Goal: Transaction & Acquisition: Purchase product/service

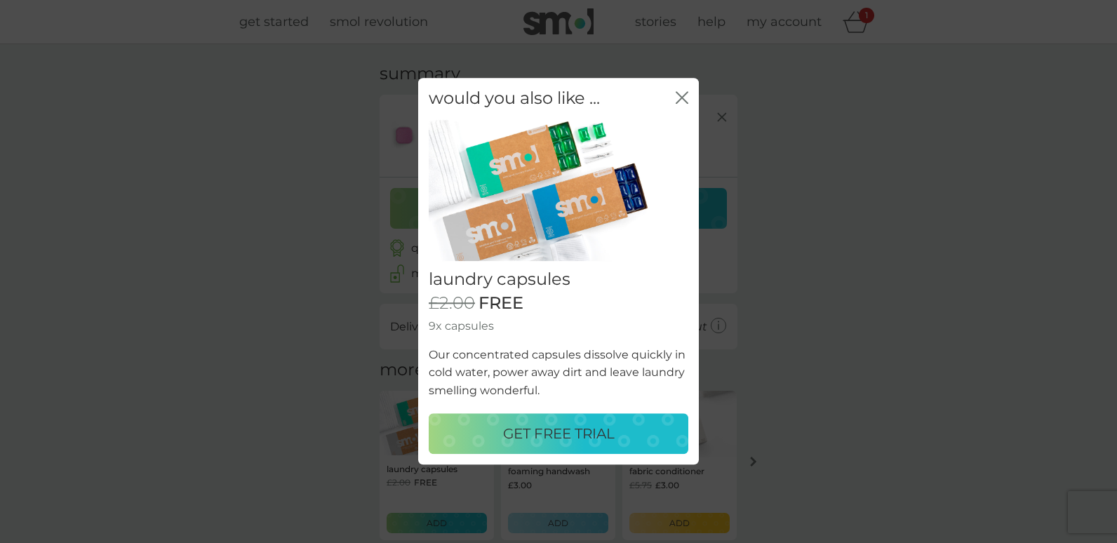
click at [590, 423] on p "GET FREE TRIAL" at bounding box center [559, 434] width 112 height 22
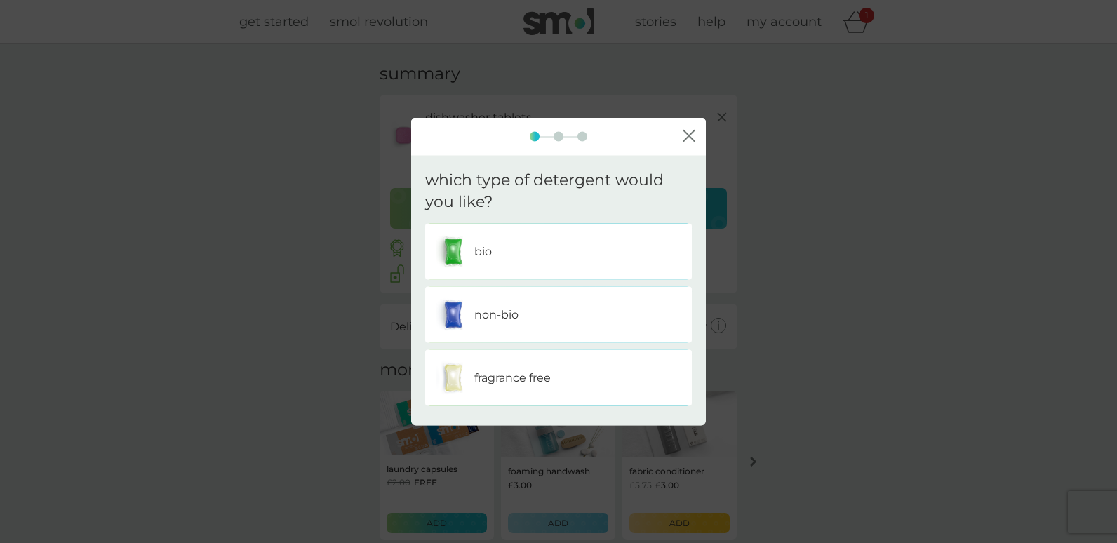
click at [559, 244] on div "bio" at bounding box center [559, 251] width 246 height 35
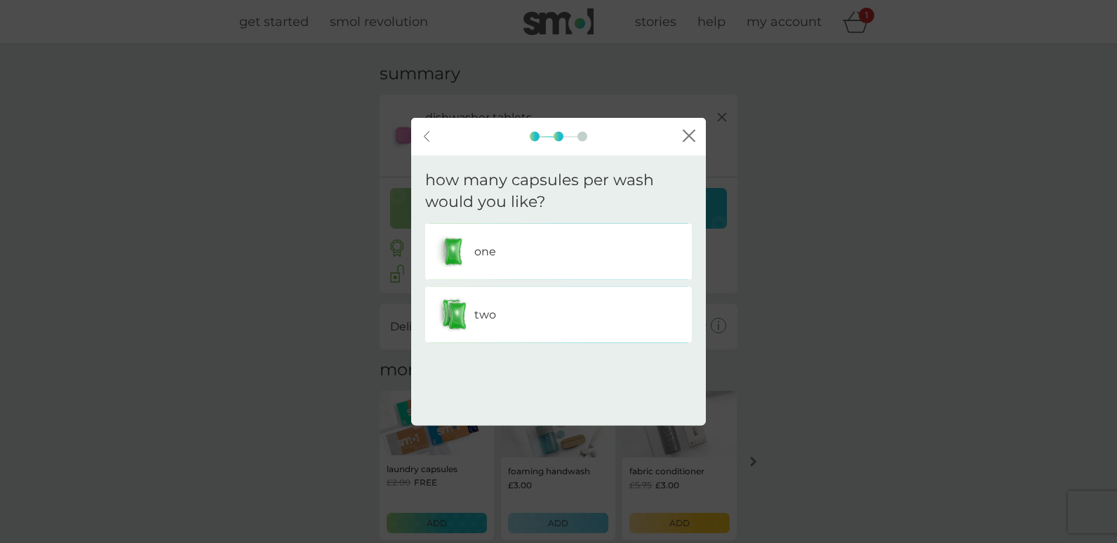
click at [564, 253] on div "one" at bounding box center [559, 251] width 246 height 35
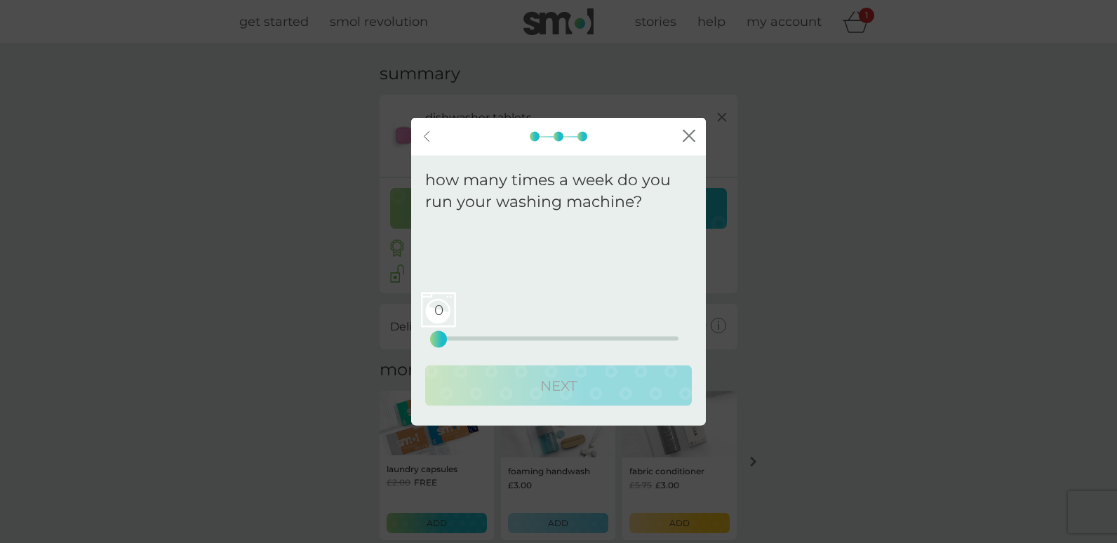
click at [543, 337] on div "0 0 12.5 25" at bounding box center [559, 338] width 240 height 4
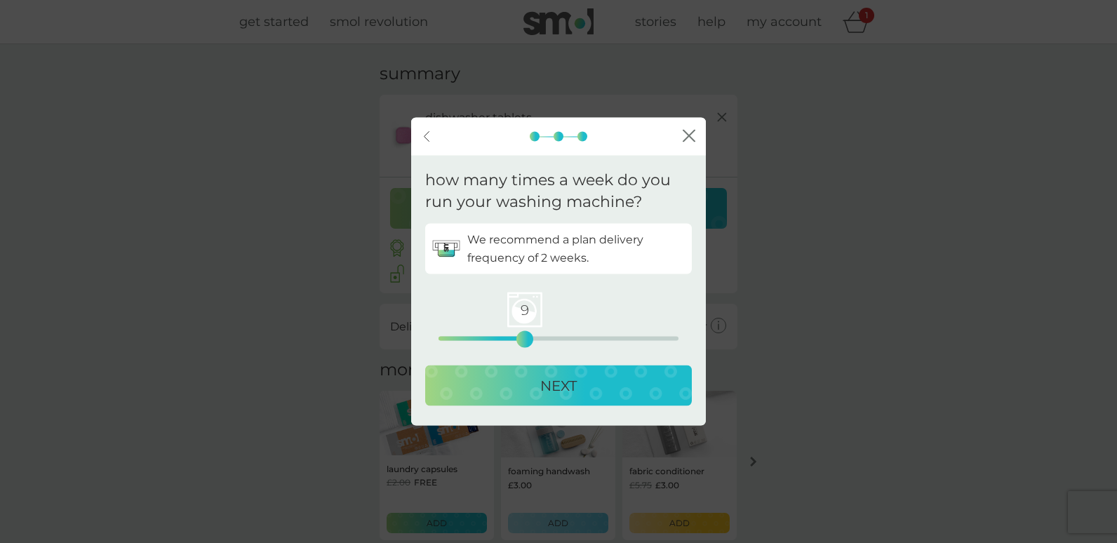
click at [526, 337] on div "9 0 12.5 25" at bounding box center [559, 338] width 240 height 4
click at [505, 338] on div "9 0 12.5 25" at bounding box center [559, 338] width 240 height 4
click at [566, 389] on p "NEXT" at bounding box center [558, 385] width 36 height 22
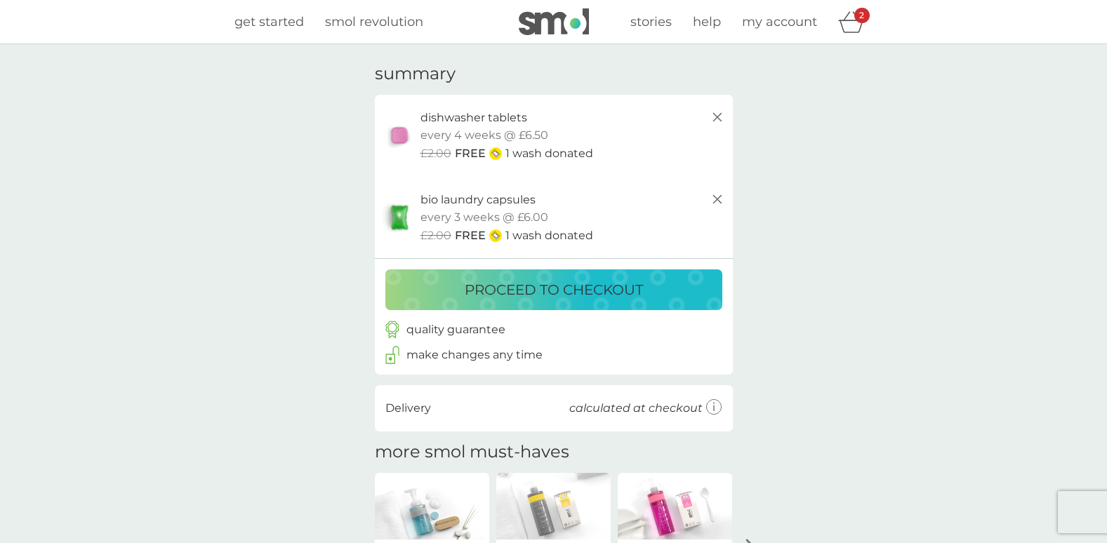
click at [611, 296] on p "proceed to checkout" at bounding box center [554, 290] width 178 height 22
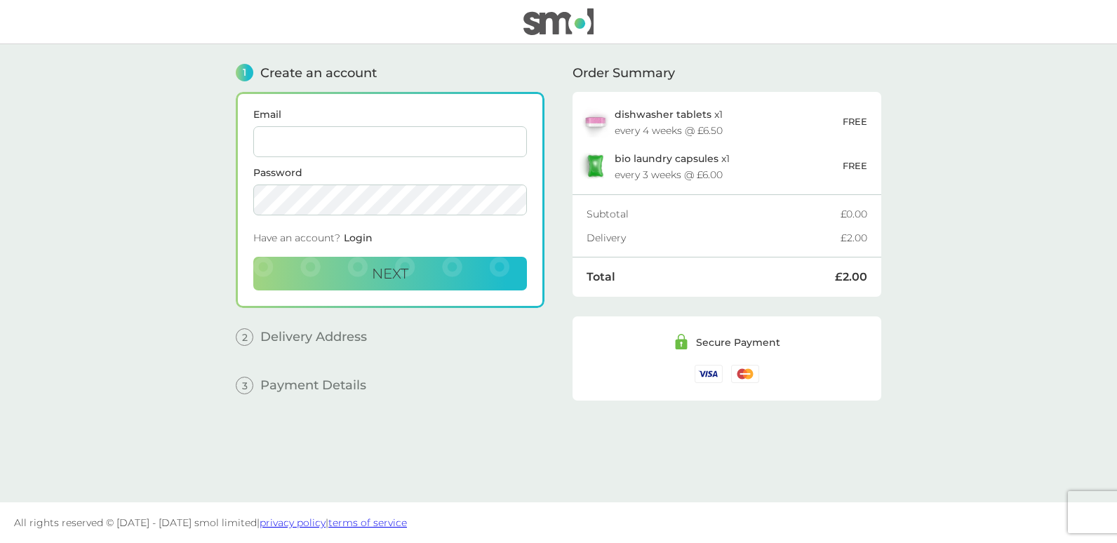
click at [406, 149] on input "Email" at bounding box center [390, 141] width 274 height 31
type input "[EMAIL_ADDRESS][PERSON_NAME][DOMAIN_NAME]"
click at [391, 275] on span "Next" at bounding box center [390, 273] width 36 height 17
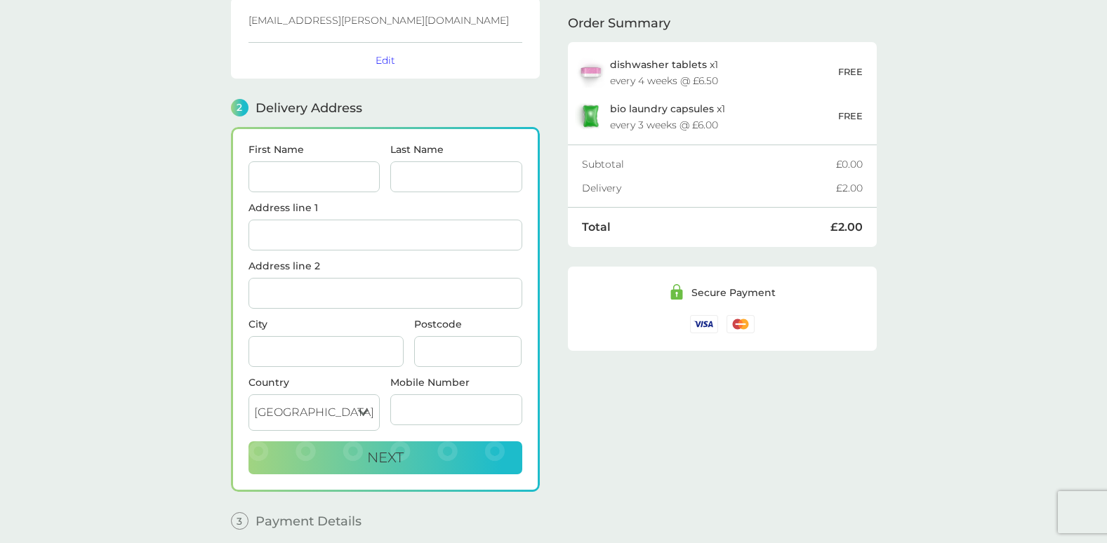
scroll to position [153, 0]
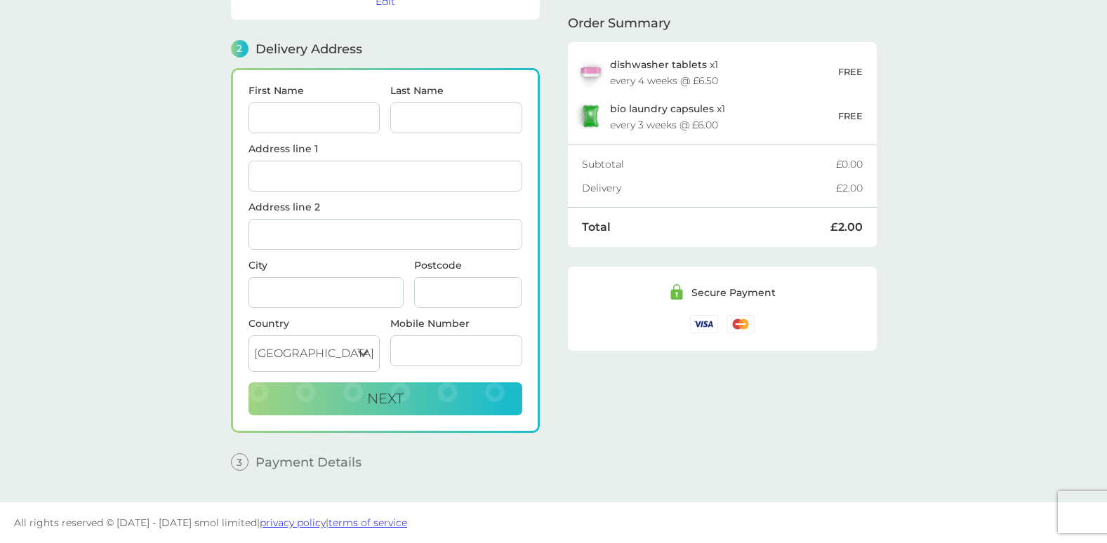
click at [310, 108] on input "First Name" at bounding box center [314, 117] width 132 height 31
type input "Bethan"
type input "[PERSON_NAME]"
type input "[STREET_ADDRESS]"
type input "rh1 1tr"
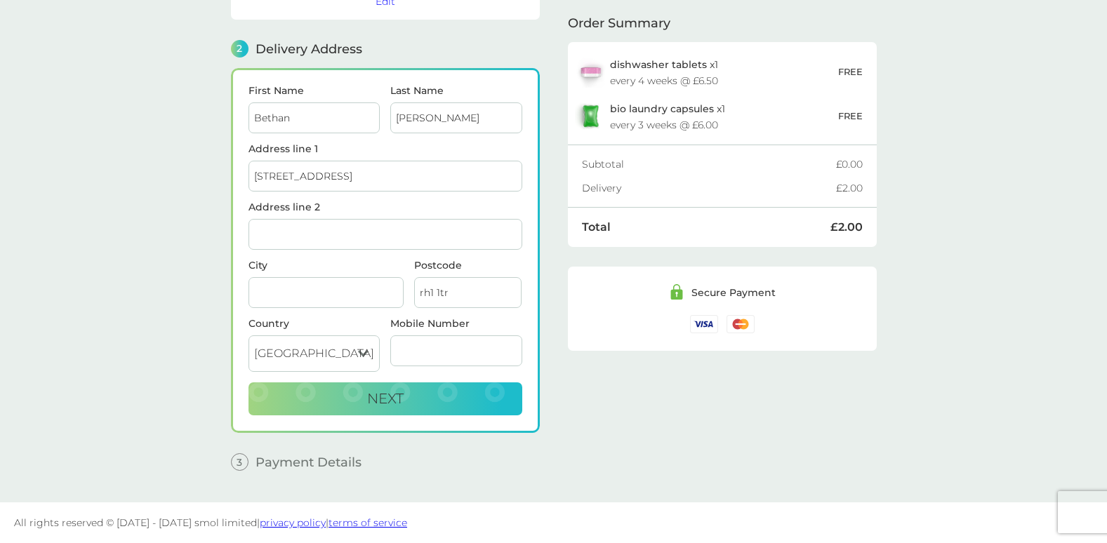
type input "07518263709"
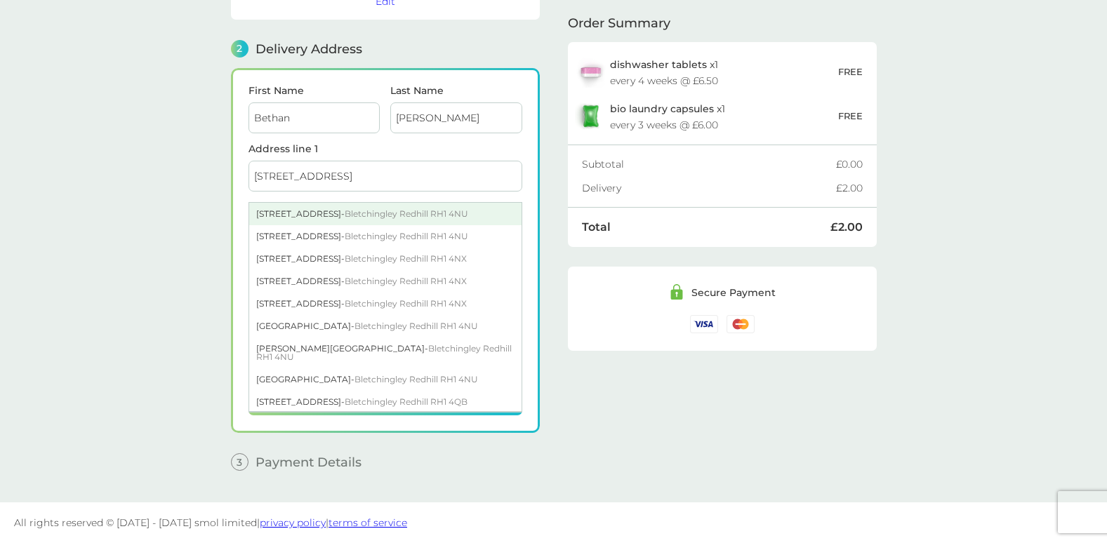
click at [312, 220] on div "[STREET_ADDRESS]" at bounding box center [385, 214] width 272 height 22
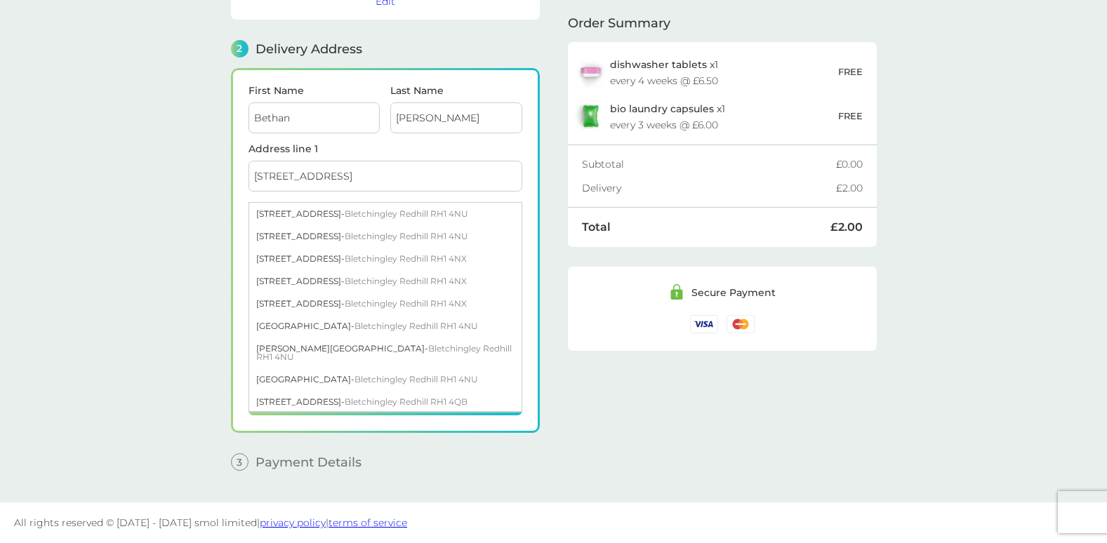
type input "[STREET_ADDRESS]"
type input "Bletchingley"
type input "Redhill"
type input "RH1 4NU"
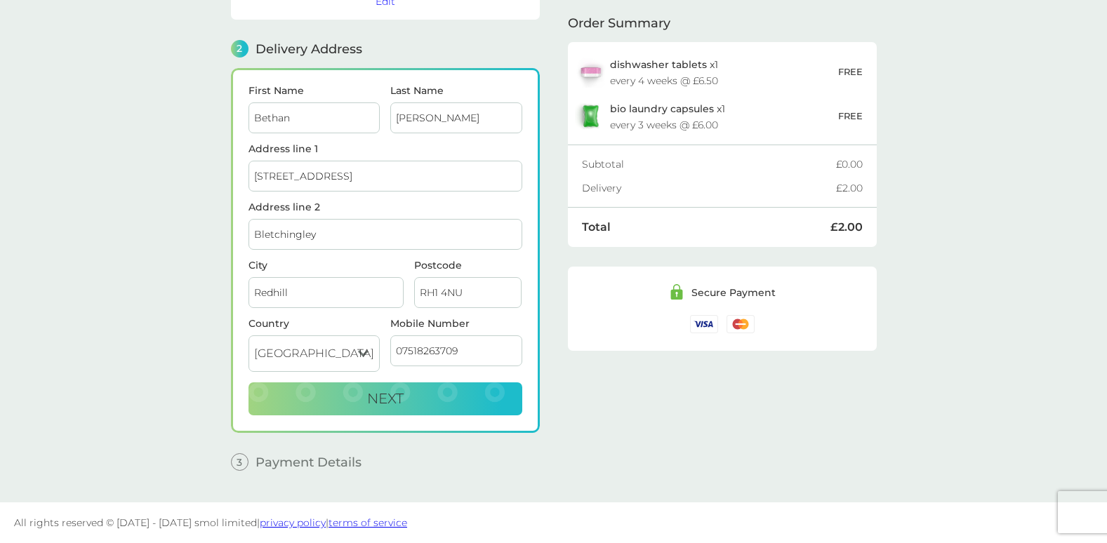
click at [114, 247] on main "1 Create an account [EMAIL_ADDRESS][PERSON_NAME][DOMAIN_NAME] Edit 2 Delivery A…" at bounding box center [553, 196] width 1107 height 611
click at [413, 400] on button "Next" at bounding box center [385, 399] width 274 height 34
checkbox input "true"
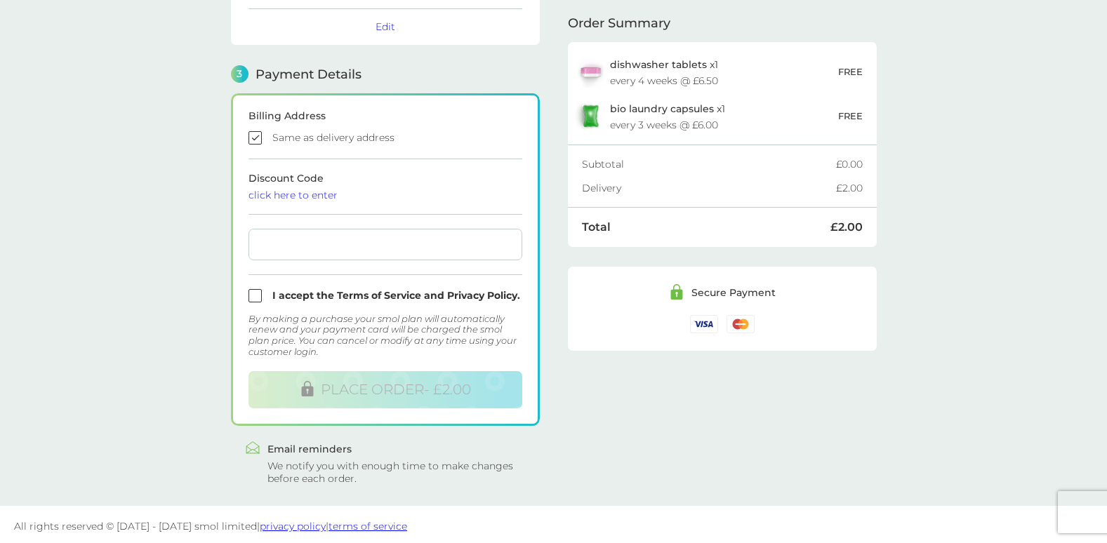
scroll to position [360, 0]
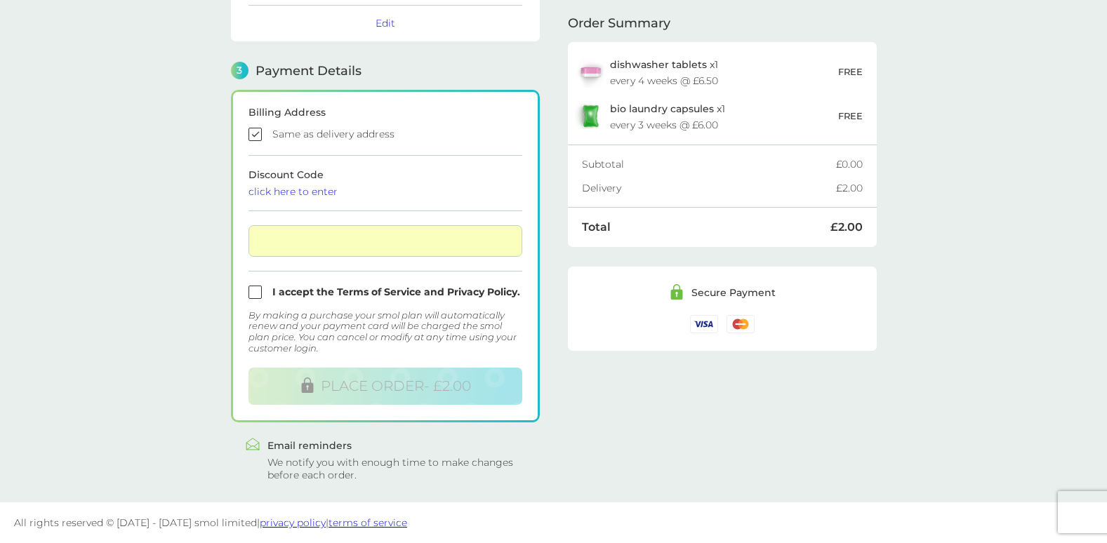
click at [257, 293] on input "checkbox" at bounding box center [385, 292] width 274 height 13
checkbox input "true"
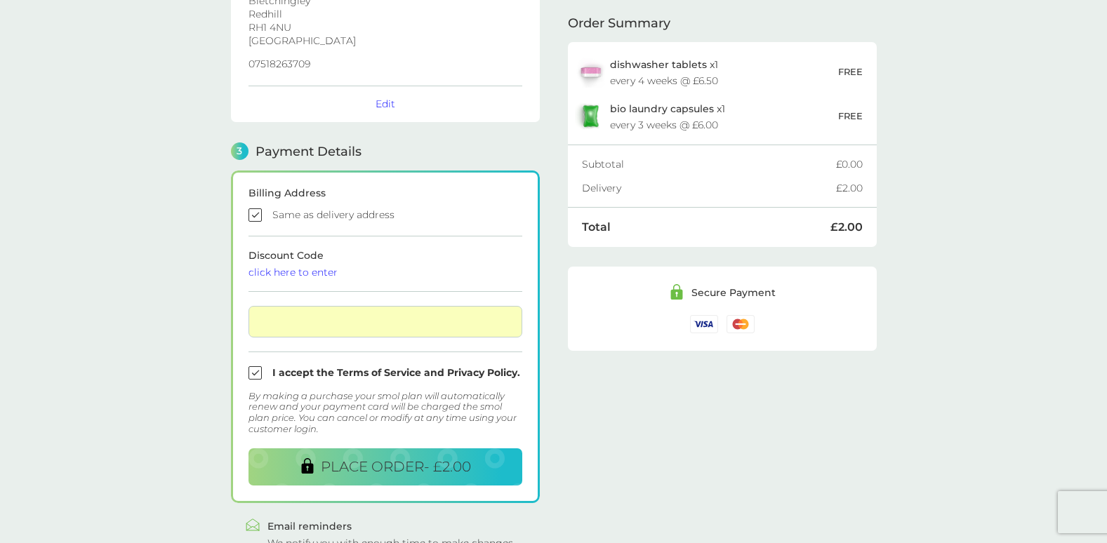
scroll to position [281, 0]
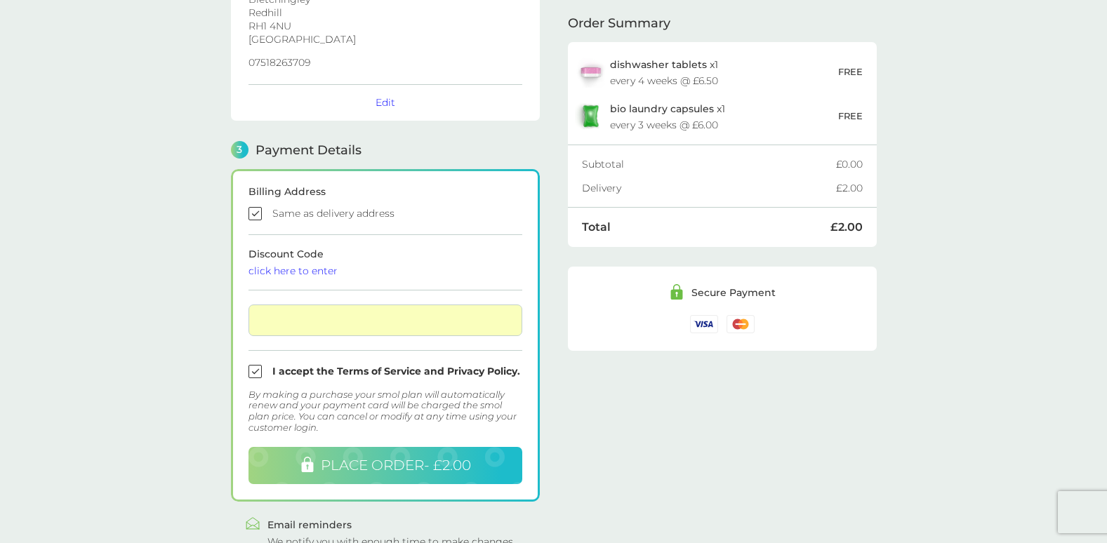
click at [400, 460] on span "PLACE ORDER - £2.00" at bounding box center [396, 465] width 150 height 17
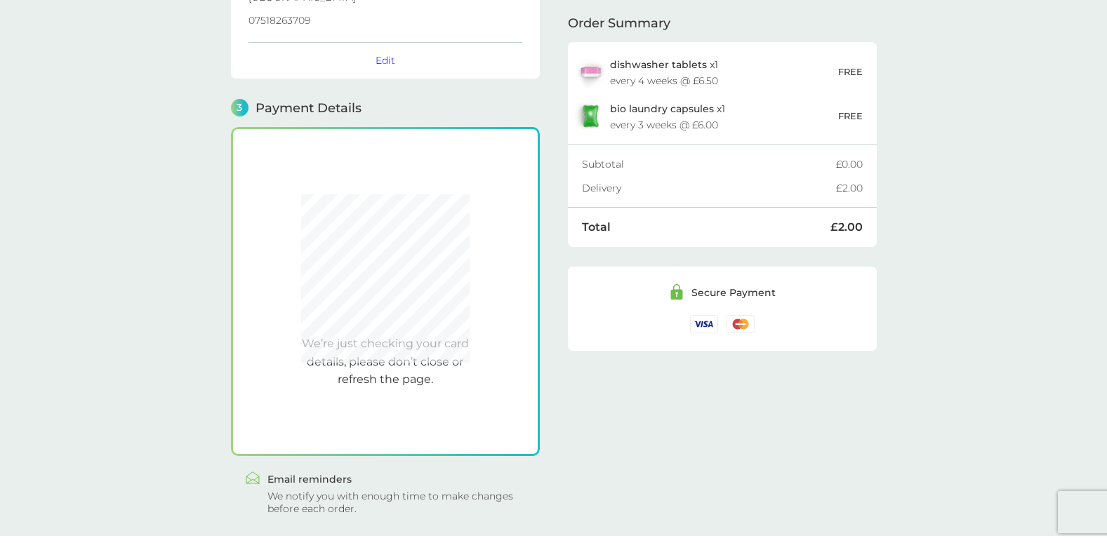
scroll to position [356, 0]
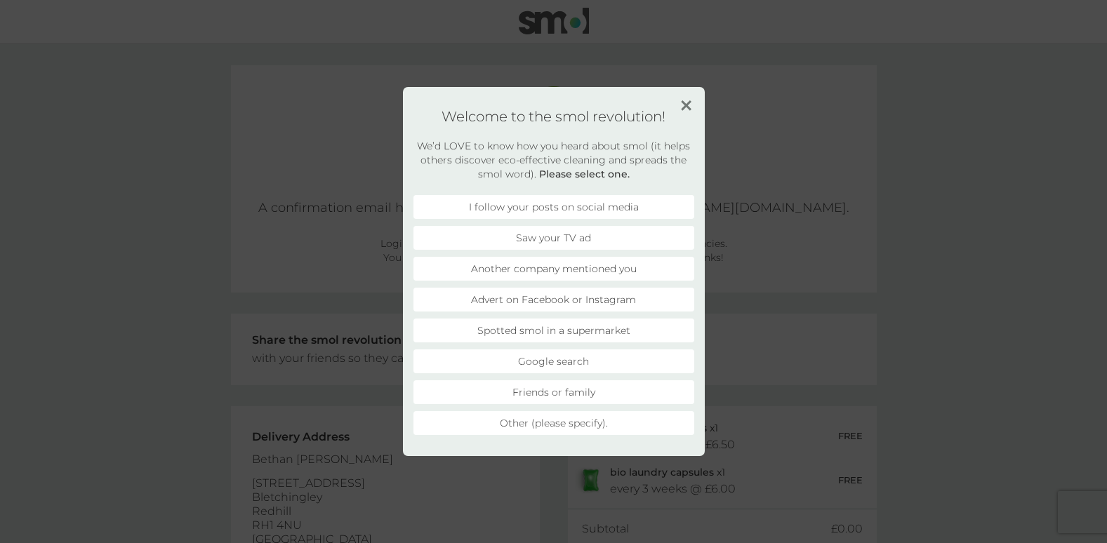
click at [563, 416] on li "Other (please specify)." at bounding box center [553, 423] width 281 height 24
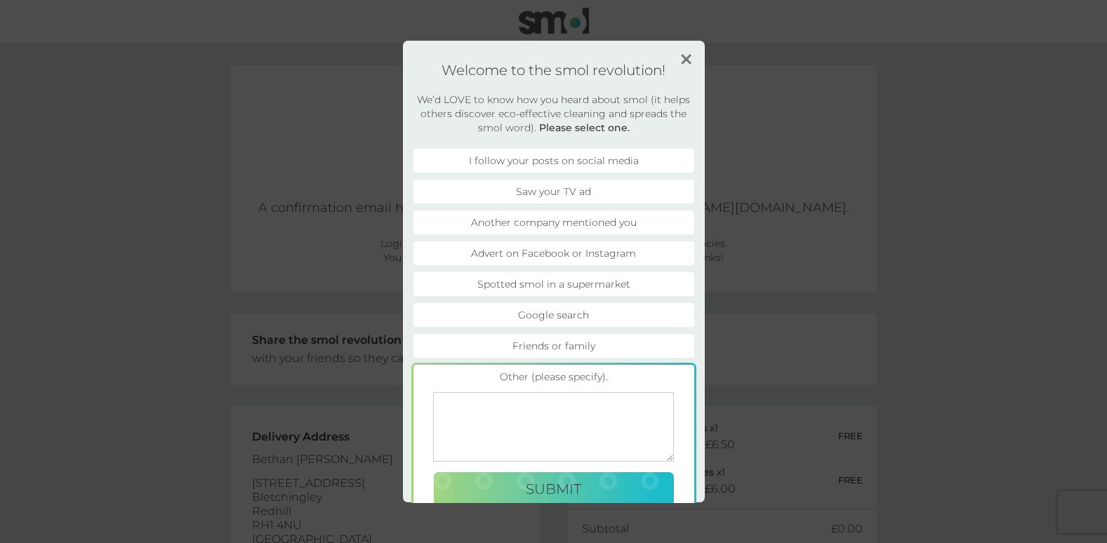
click at [542, 420] on textarea at bounding box center [553, 426] width 241 height 69
type textarea "LookFantastic free gift"
click at [550, 481] on span "Submit" at bounding box center [553, 489] width 55 height 17
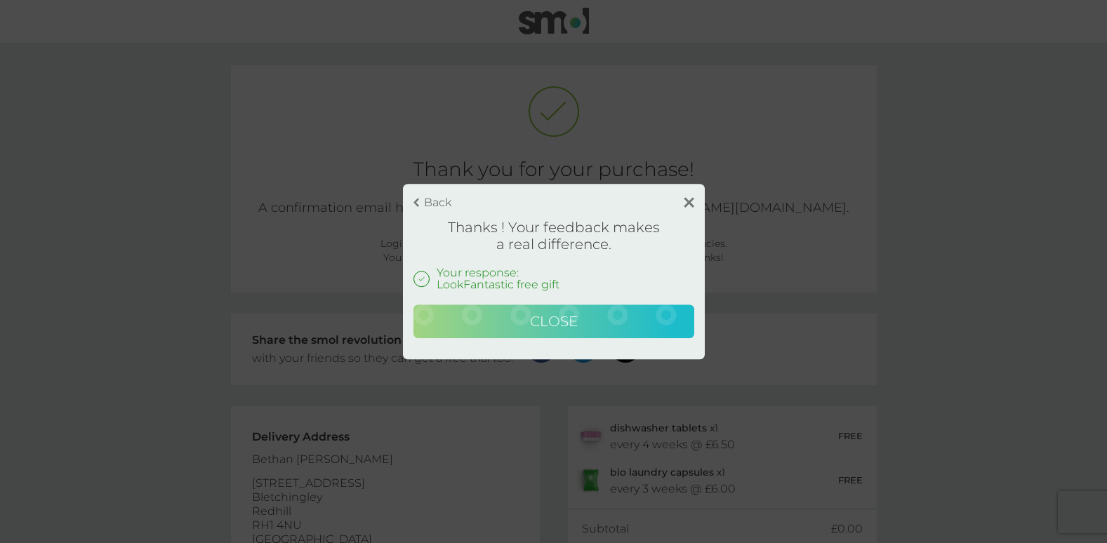
click at [552, 313] on span "Close" at bounding box center [554, 321] width 48 height 17
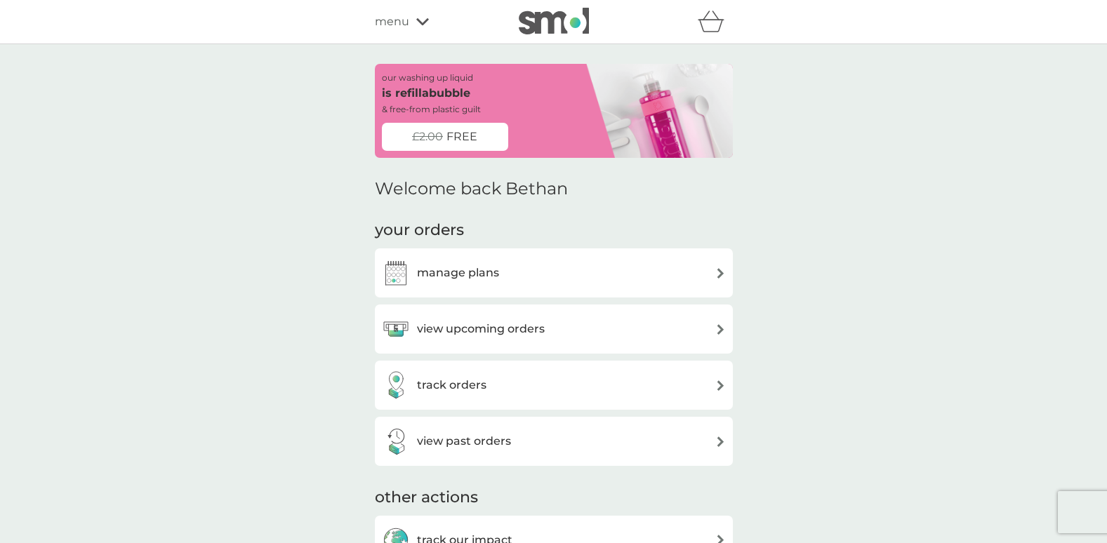
scroll to position [140, 0]
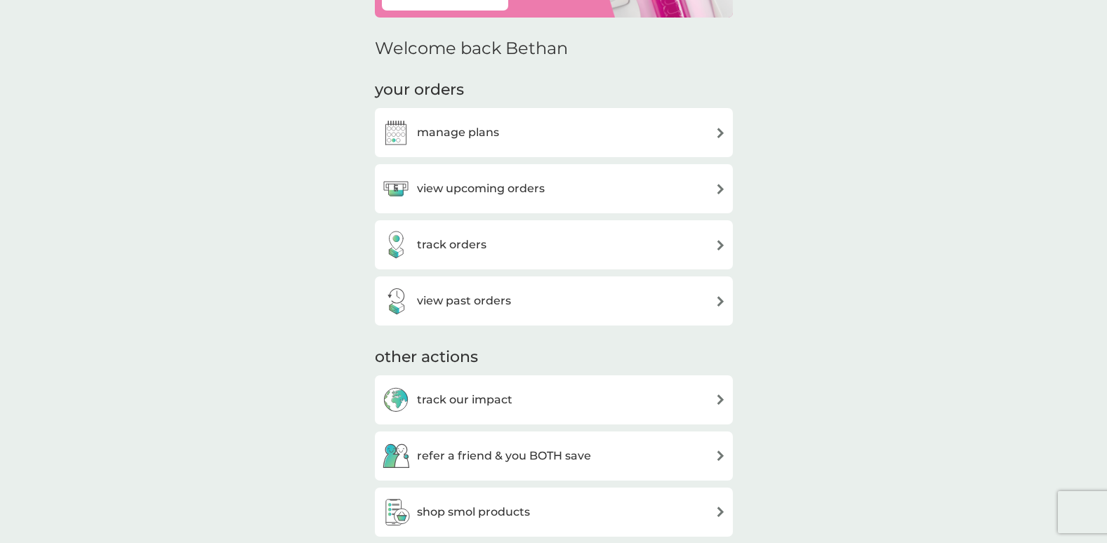
click at [683, 132] on div "manage plans" at bounding box center [554, 133] width 344 height 28
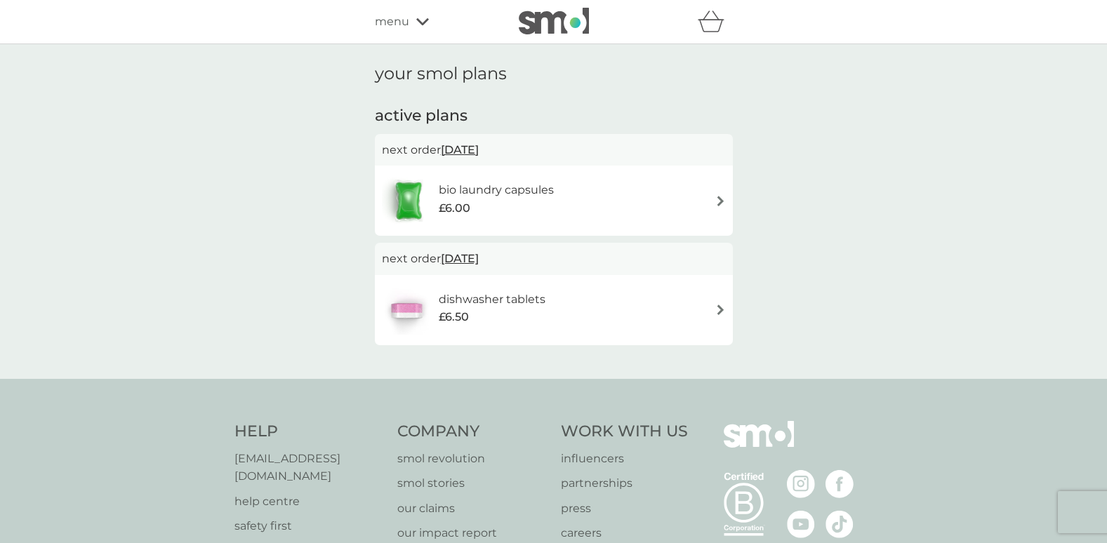
click at [669, 190] on div "bio laundry capsules £6.00" at bounding box center [554, 200] width 344 height 49
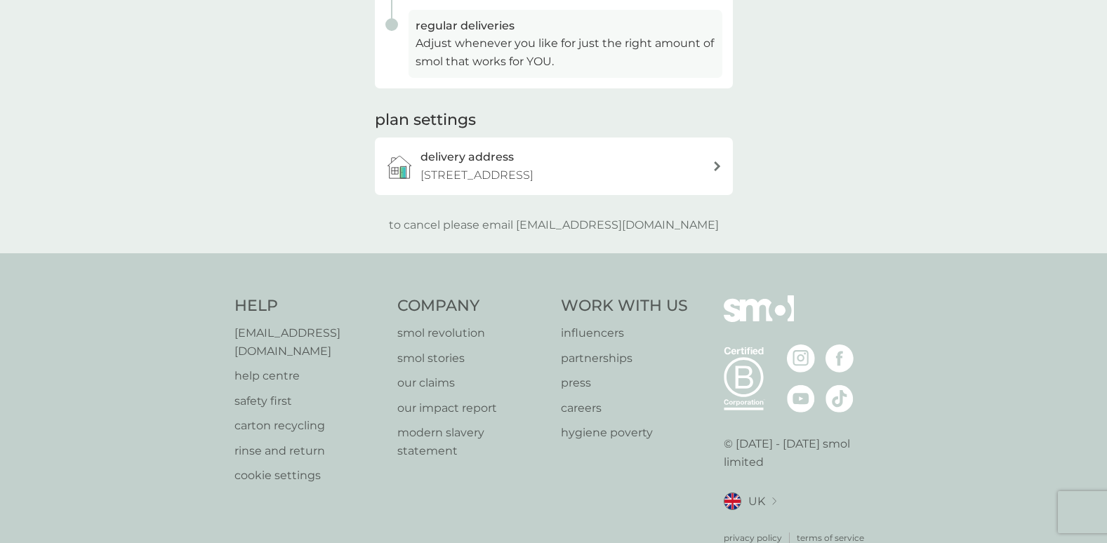
scroll to position [438, 0]
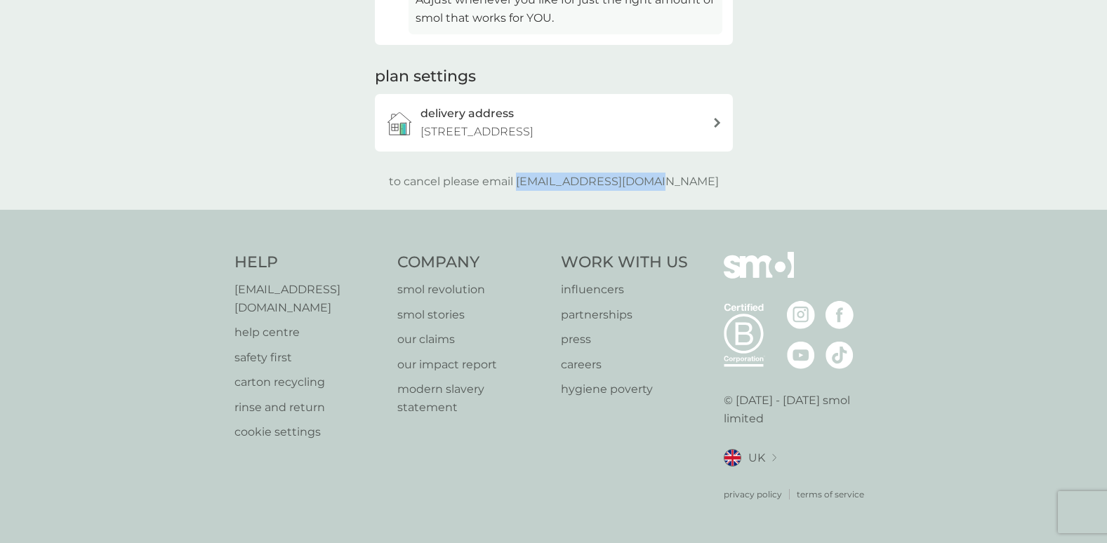
drag, startPoint x: 549, startPoint y: 197, endPoint x: 706, endPoint y: 208, distance: 157.5
click at [706, 191] on div "to cancel please email help@smolproducts.com" at bounding box center [554, 182] width 358 height 18
copy p "[EMAIL_ADDRESS][DOMAIN_NAME]"
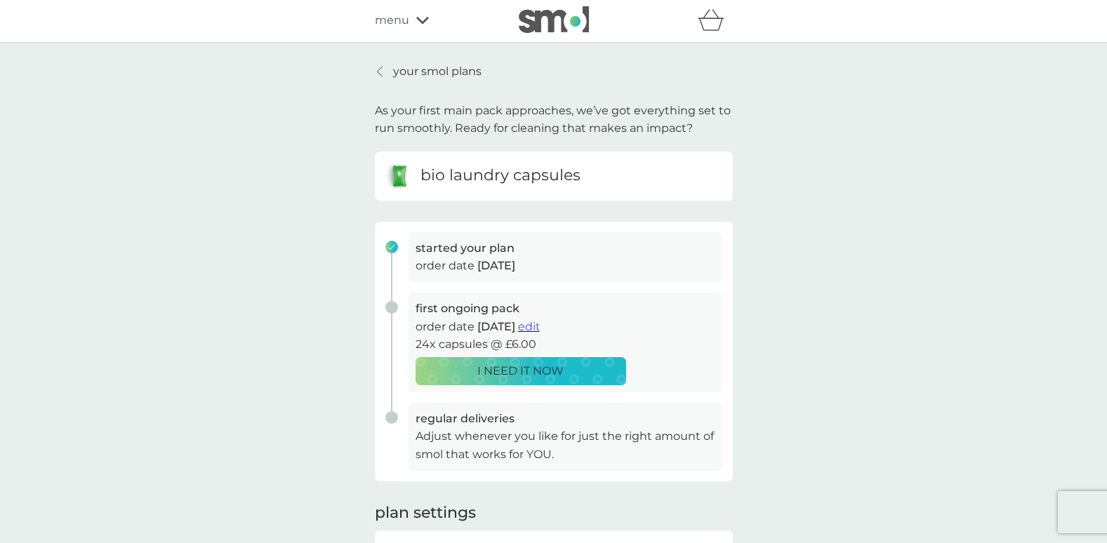
scroll to position [0, 0]
drag, startPoint x: 392, startPoint y: 71, endPoint x: 800, endPoint y: 206, distance: 429.4
click at [393, 71] on p "your smol plans" at bounding box center [437, 73] width 88 height 18
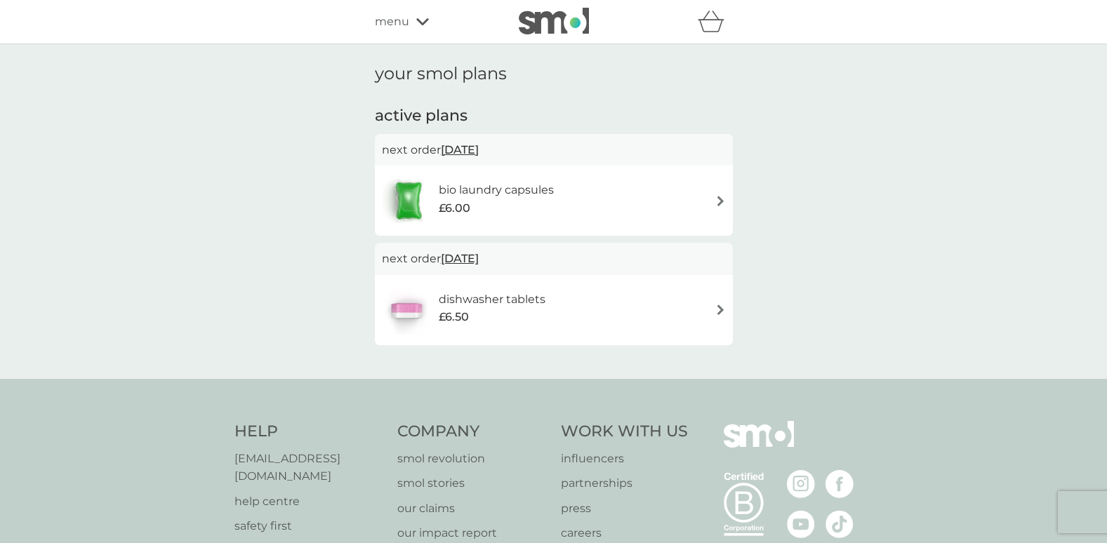
click at [707, 287] on div "dishwasher tablets £6.50" at bounding box center [554, 310] width 344 height 49
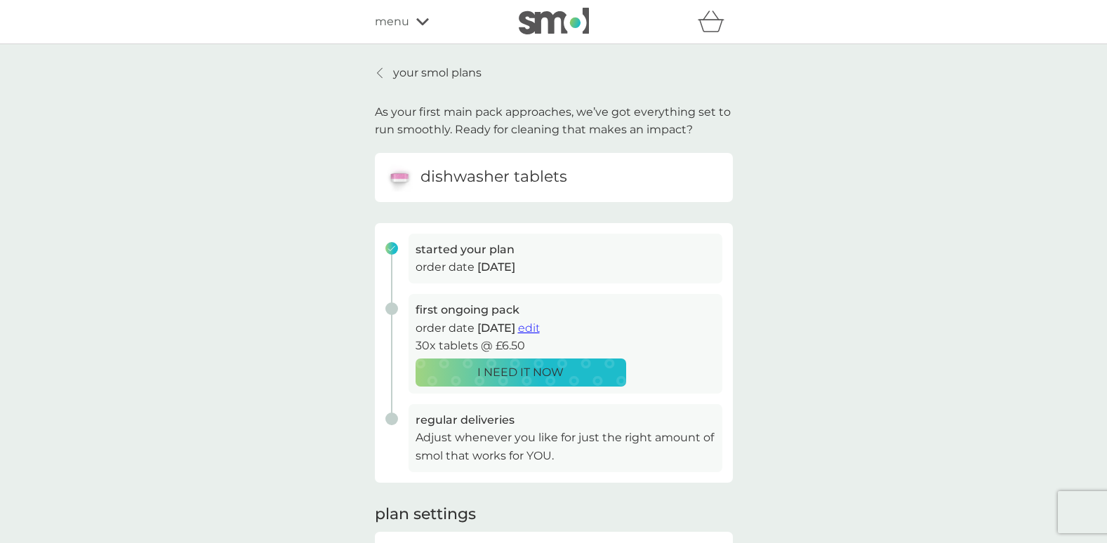
click at [381, 69] on icon at bounding box center [379, 73] width 5 height 10
click at [514, 22] on div at bounding box center [553, 22] width 119 height 28
click at [540, 24] on img at bounding box center [554, 21] width 70 height 27
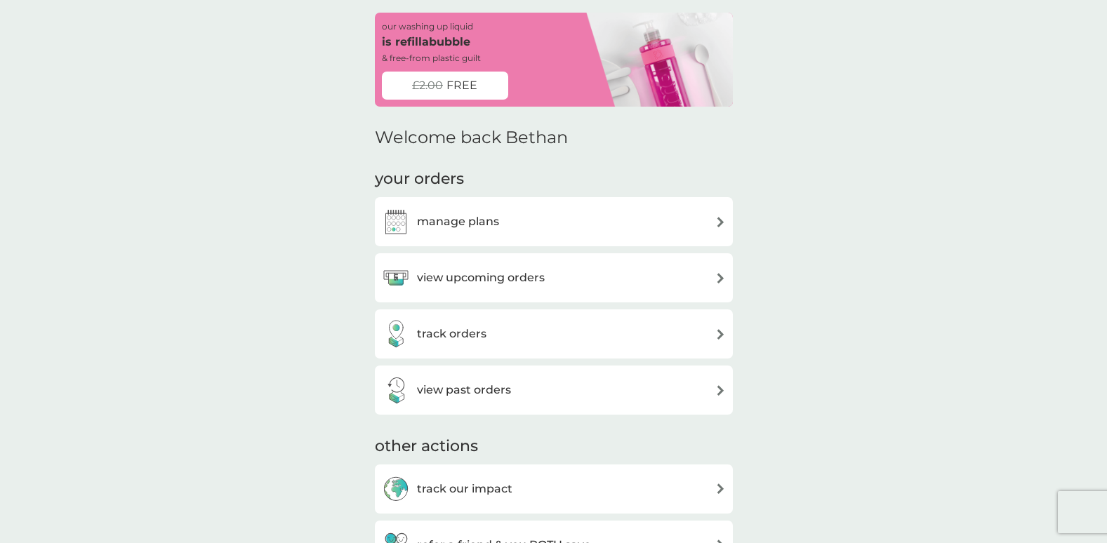
scroll to position [140, 0]
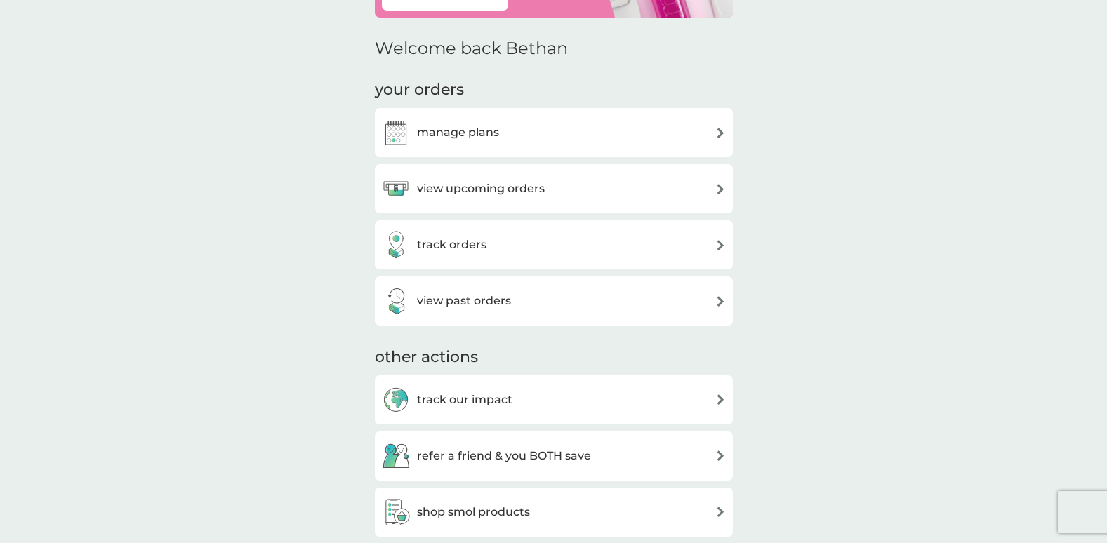
click at [678, 187] on div "view upcoming orders" at bounding box center [554, 189] width 344 height 28
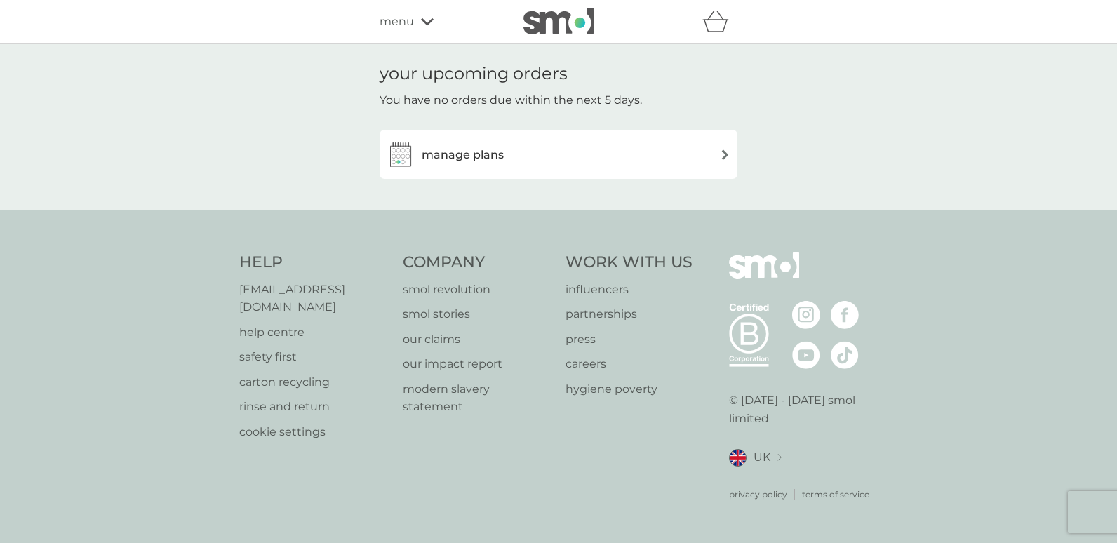
click at [543, 18] on img at bounding box center [558, 21] width 70 height 27
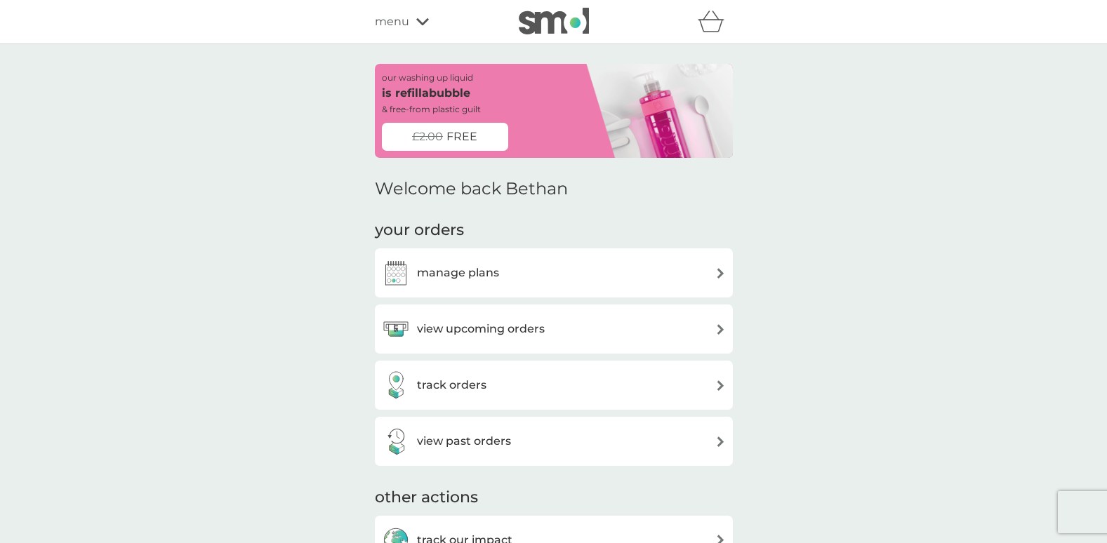
scroll to position [70, 0]
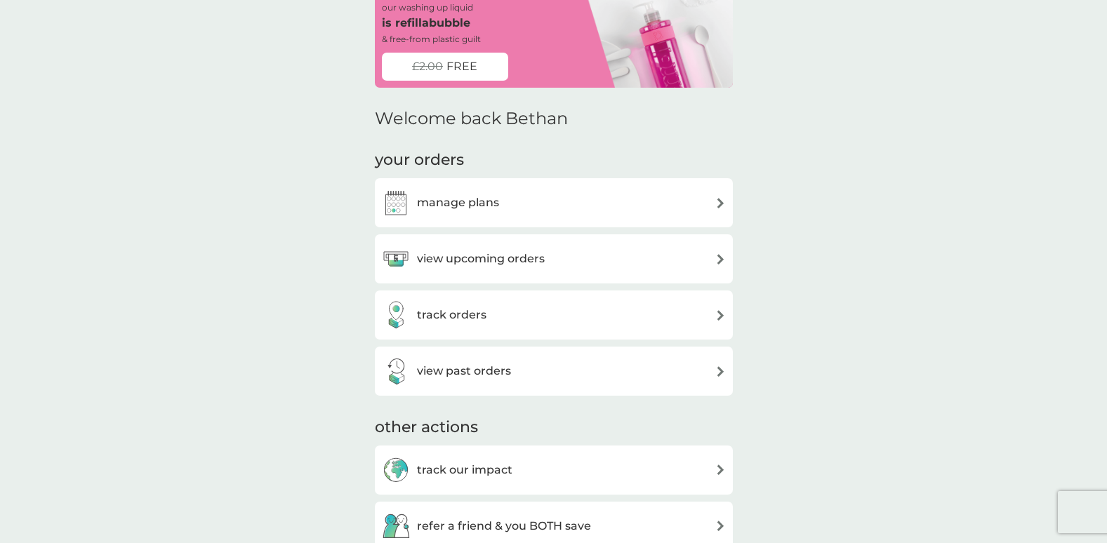
click at [659, 328] on div "track orders" at bounding box center [554, 315] width 344 height 28
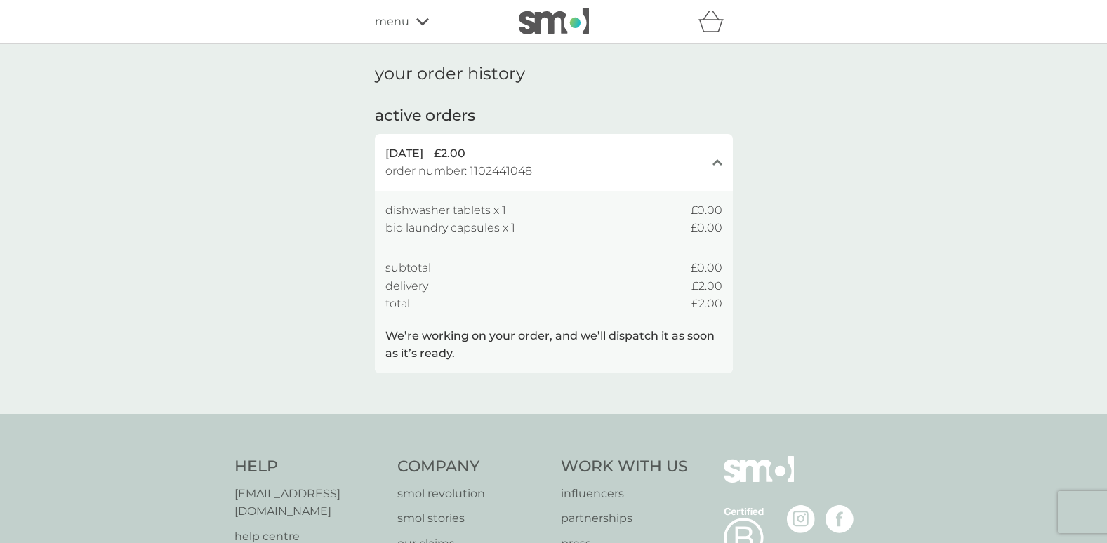
click at [396, 19] on span "menu" at bounding box center [392, 22] width 34 height 18
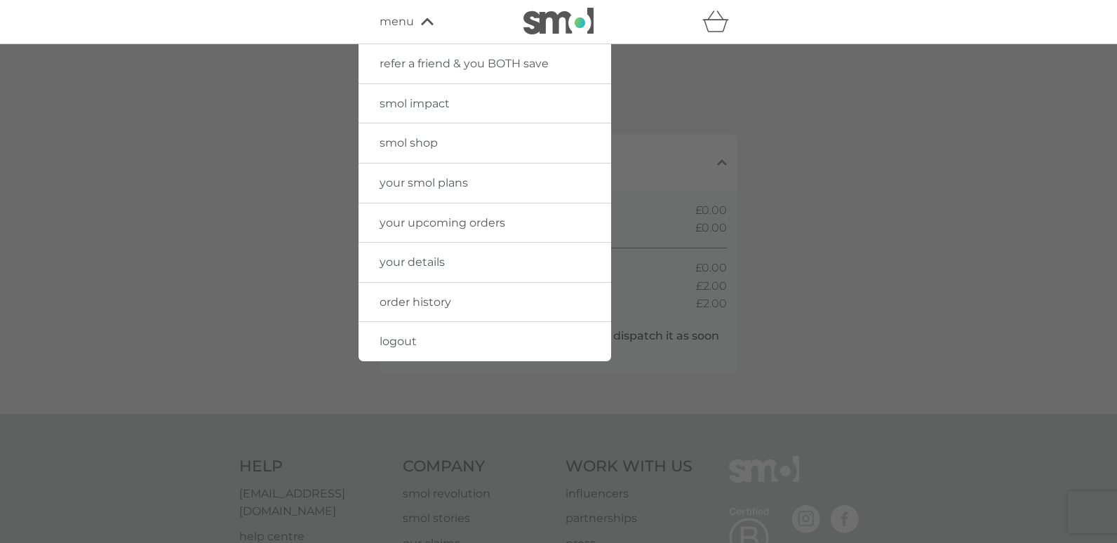
click at [432, 255] on link "your details" at bounding box center [485, 262] width 253 height 39
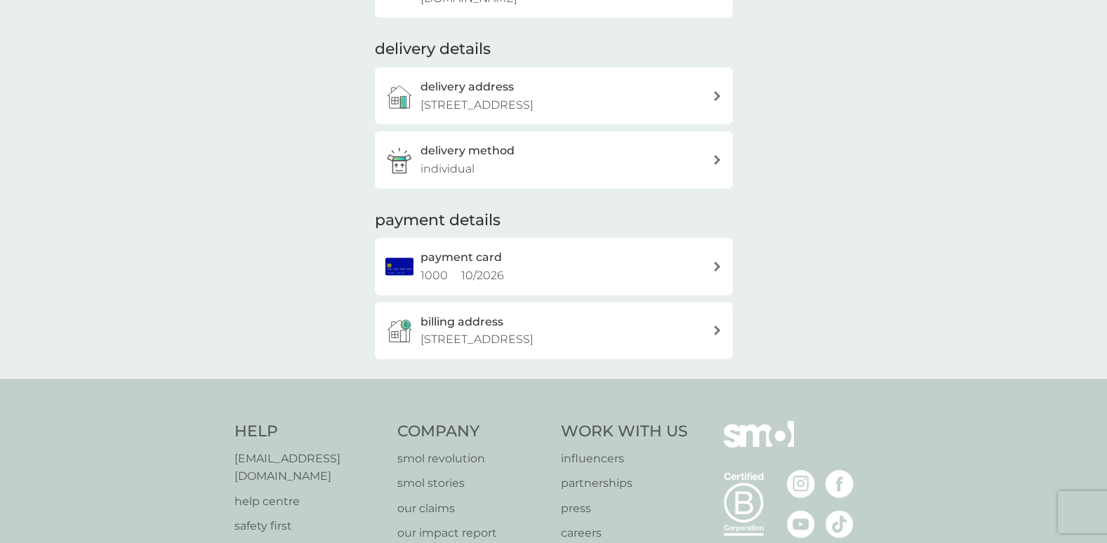
scroll to position [211, 0]
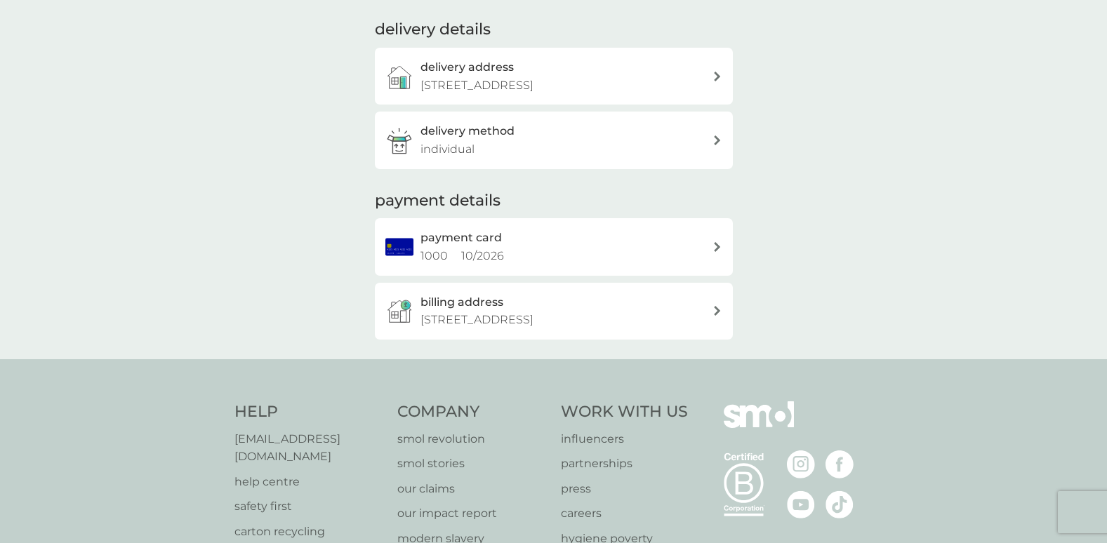
click at [704, 248] on div "payment card 1000 10 / 2026" at bounding box center [566, 247] width 292 height 36
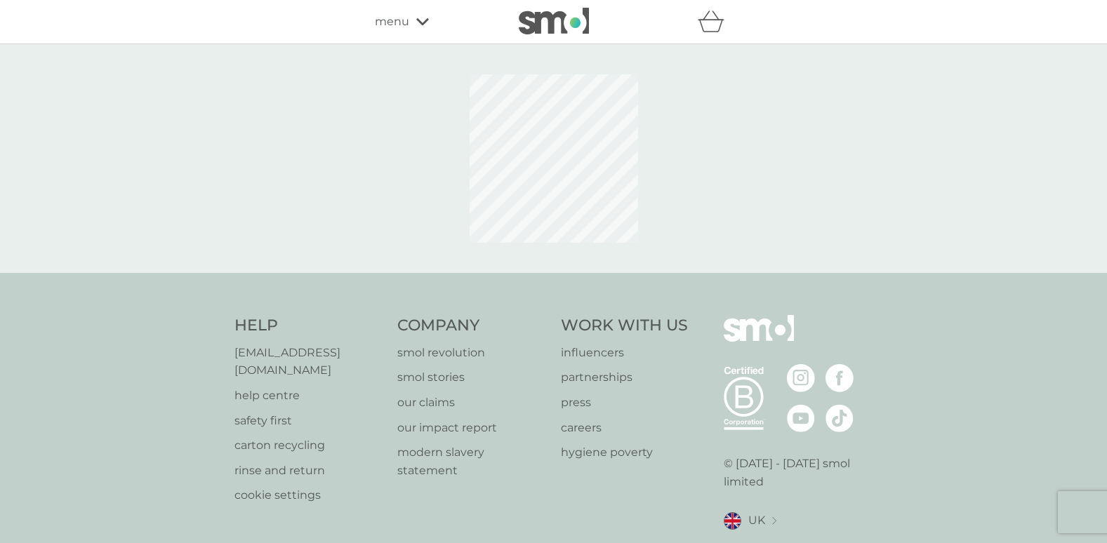
scroll to position [46, 0]
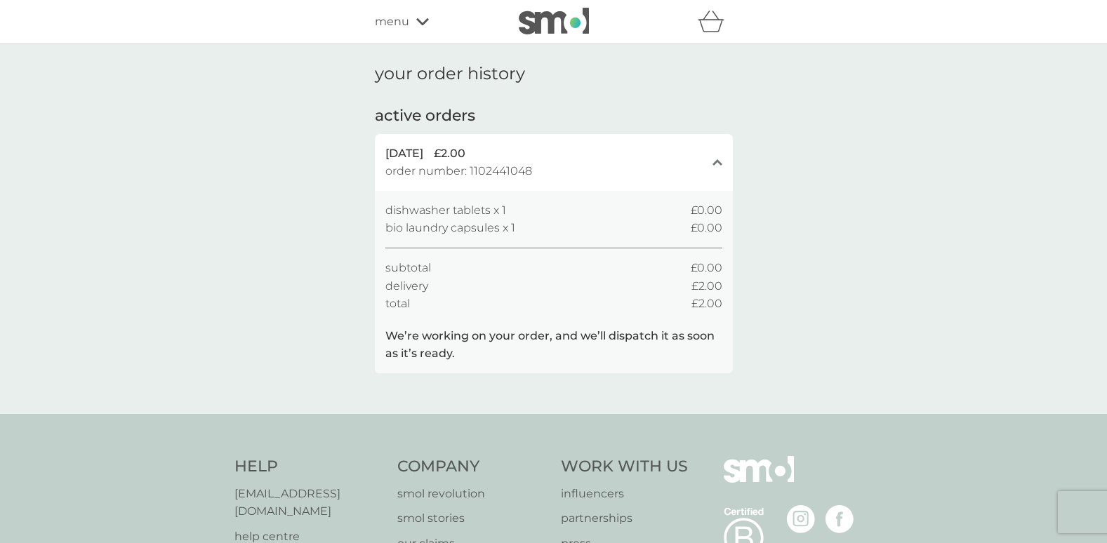
click at [392, 18] on span "menu" at bounding box center [392, 22] width 34 height 18
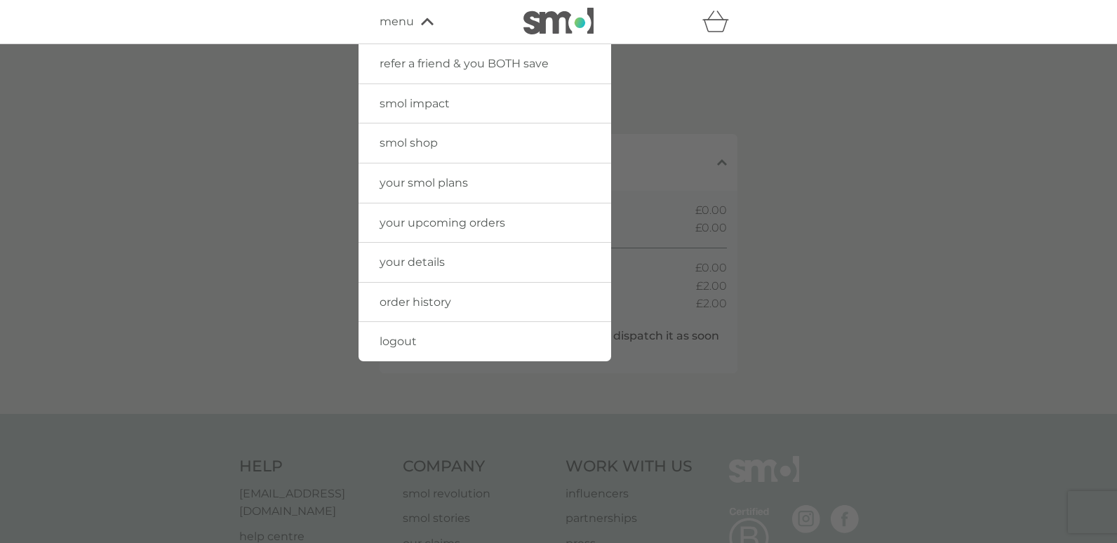
click at [1013, 180] on div at bounding box center [558, 315] width 1117 height 543
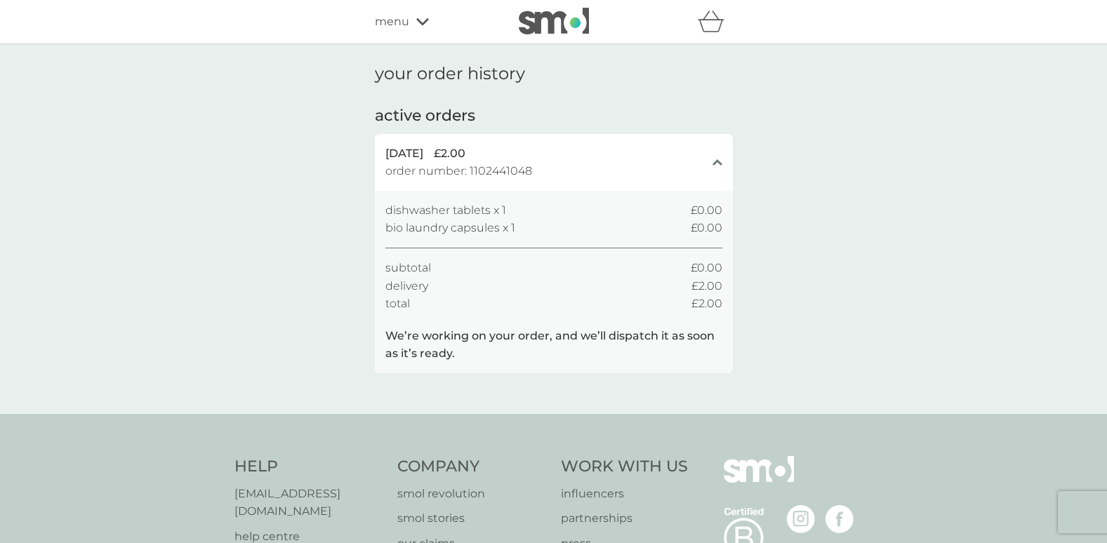
click at [594, 20] on div at bounding box center [553, 22] width 119 height 28
click at [568, 21] on img at bounding box center [554, 21] width 70 height 27
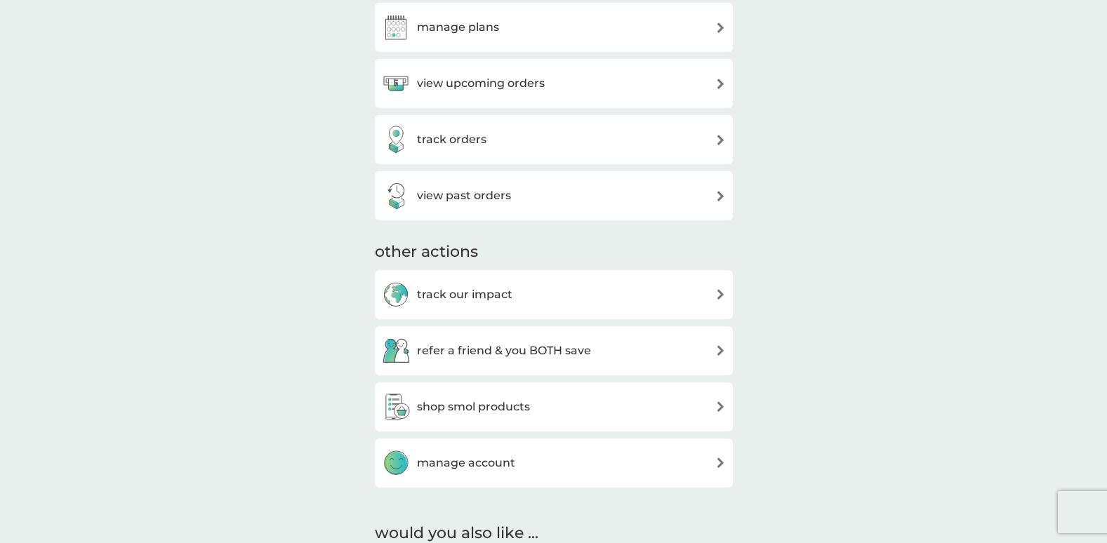
scroll to position [140, 0]
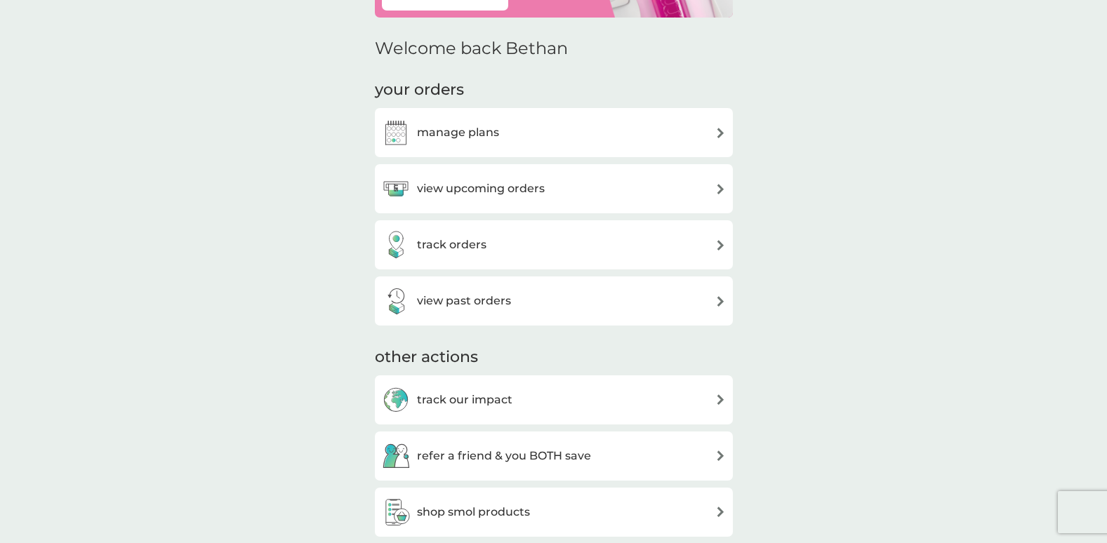
click at [548, 132] on div "manage plans" at bounding box center [554, 133] width 344 height 28
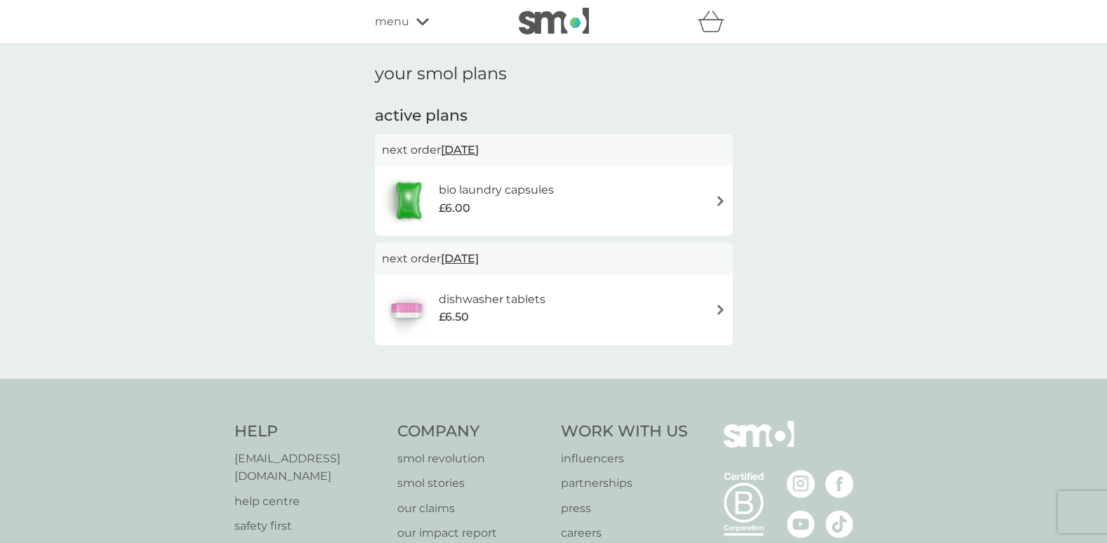
click at [479, 149] on span "23 Sep 2025" at bounding box center [460, 149] width 38 height 27
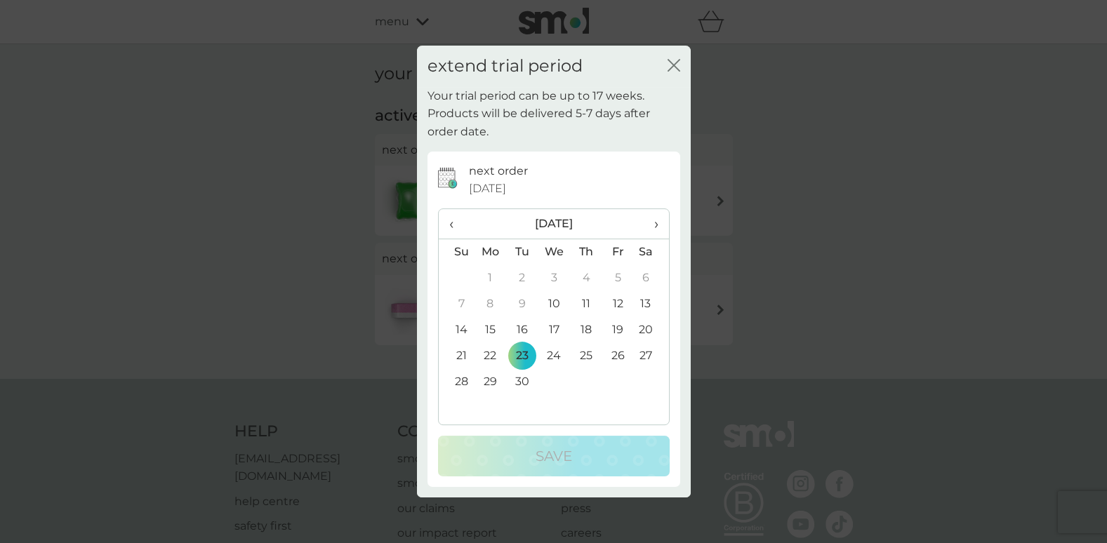
click at [674, 61] on icon "close" at bounding box center [673, 65] width 13 height 13
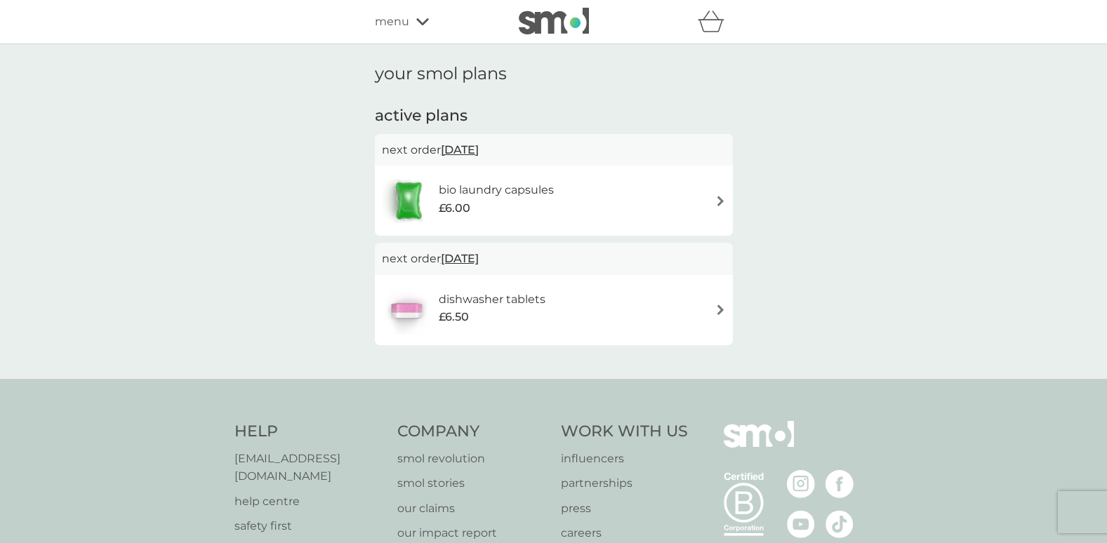
click at [509, 186] on h6 "bio laundry capsules" at bounding box center [496, 190] width 115 height 18
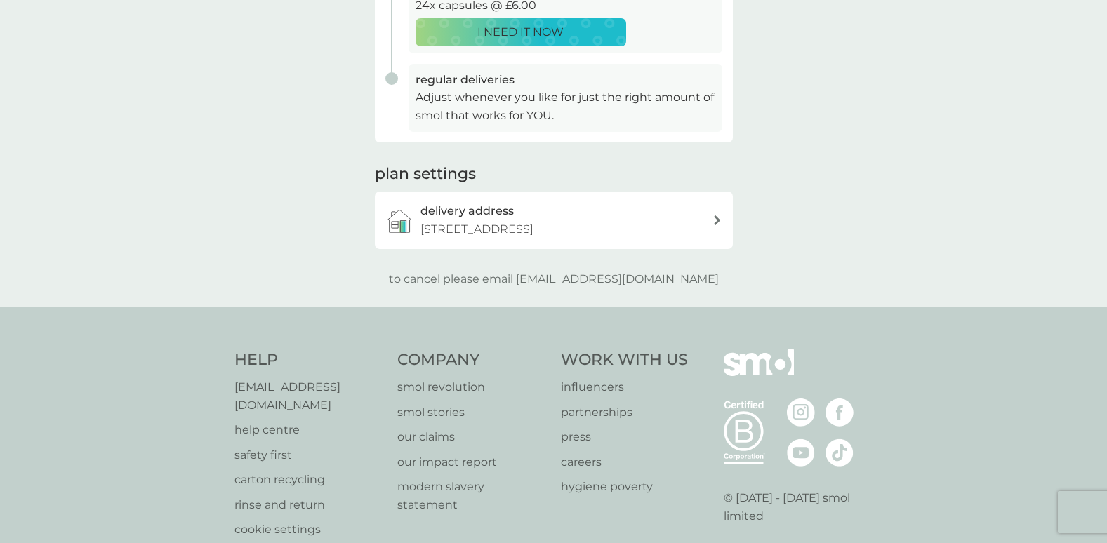
scroll to position [421, 0]
